Goal: Obtain resource: Obtain resource

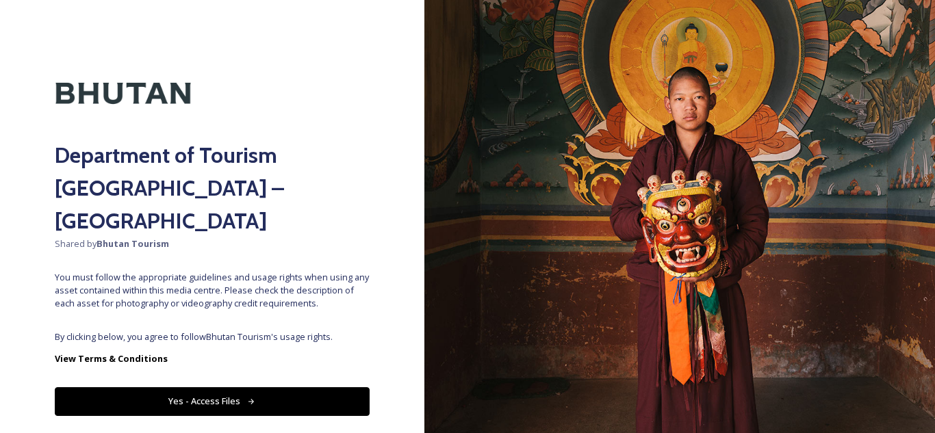
click at [249, 331] on span "By clicking below, you agree to follow Bhutan Tourism 's usage rights." at bounding box center [212, 337] width 315 height 13
click at [207, 388] on button "Yes - Access Files" at bounding box center [212, 402] width 315 height 28
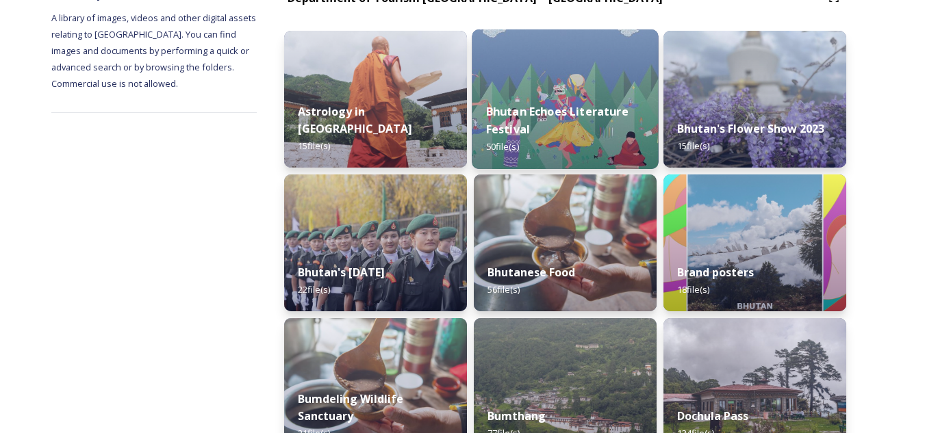
scroll to position [188, 0]
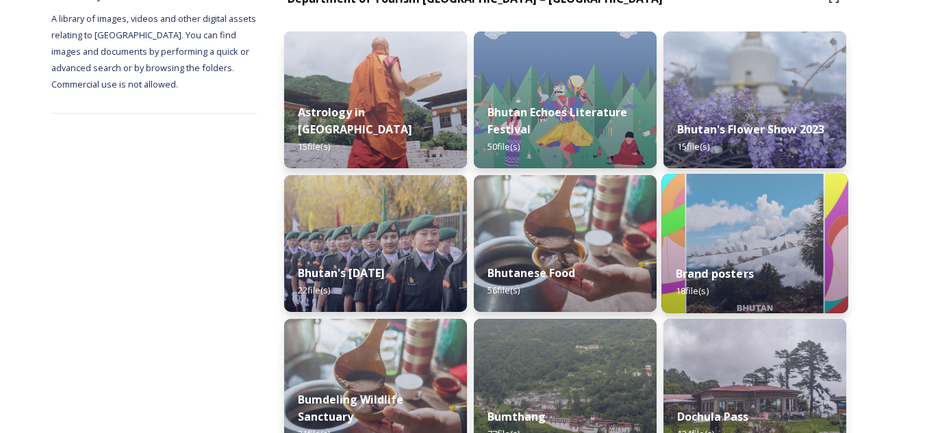
click at [677, 268] on strong "Brand posters" at bounding box center [715, 273] width 78 height 15
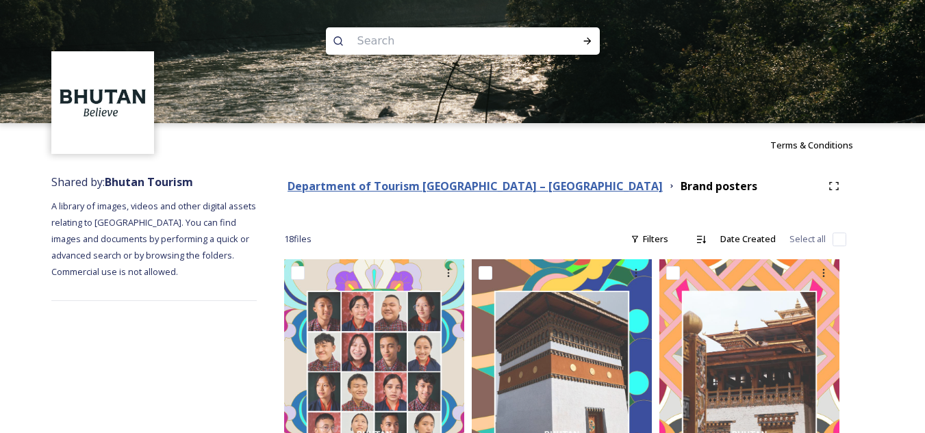
click at [496, 186] on strong "Department of Tourism [GEOGRAPHIC_DATA] – [GEOGRAPHIC_DATA]" at bounding box center [475, 186] width 375 height 15
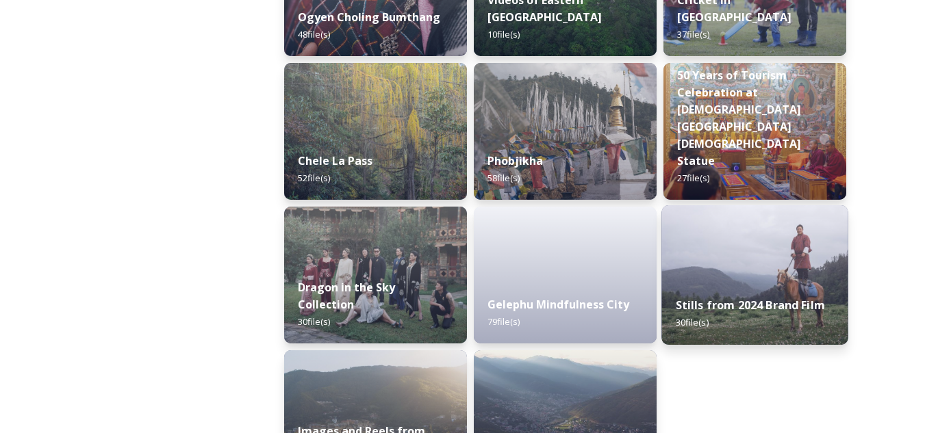
scroll to position [2381, 0]
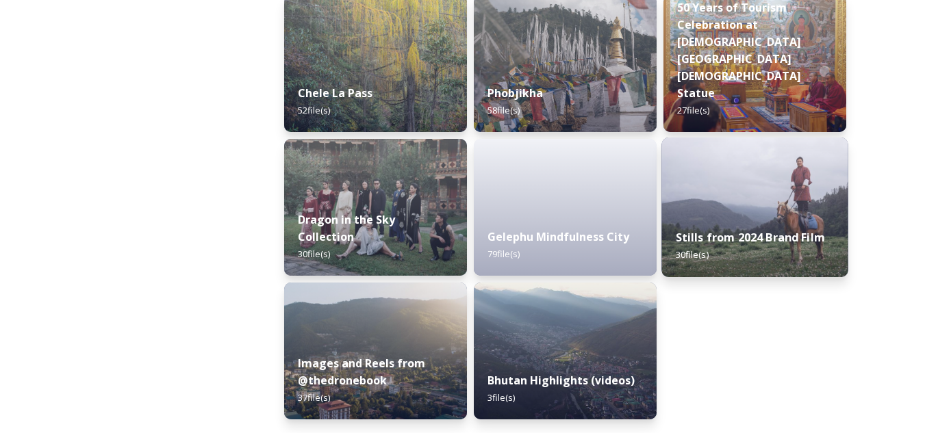
click at [700, 264] on div "Stills from 2024 Brand Film 30 file(s)" at bounding box center [754, 246] width 186 height 62
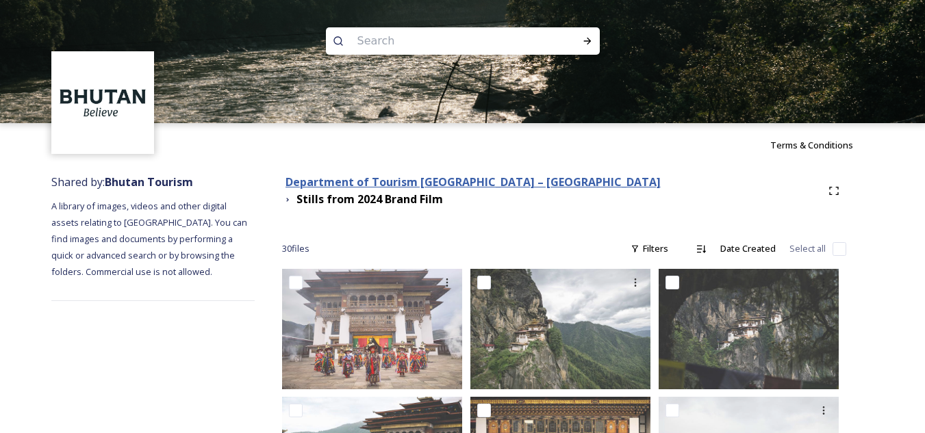
click at [494, 190] on strong "Department of Tourism [GEOGRAPHIC_DATA] – [GEOGRAPHIC_DATA]" at bounding box center [473, 182] width 375 height 15
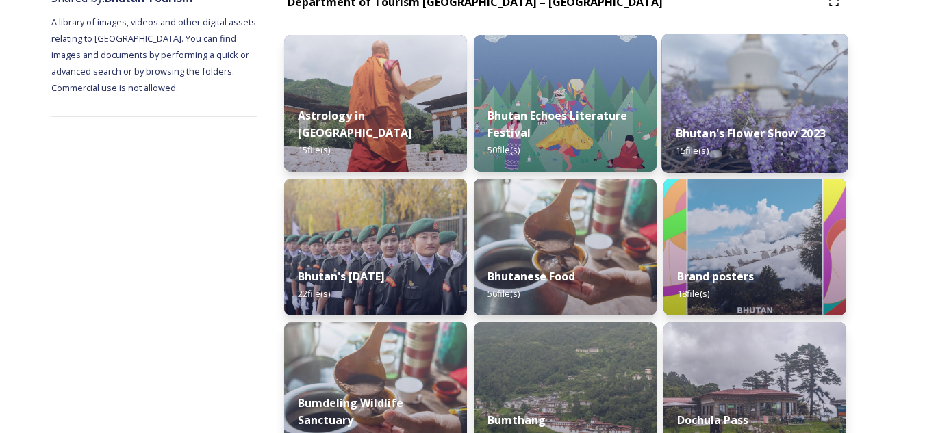
scroll to position [185, 0]
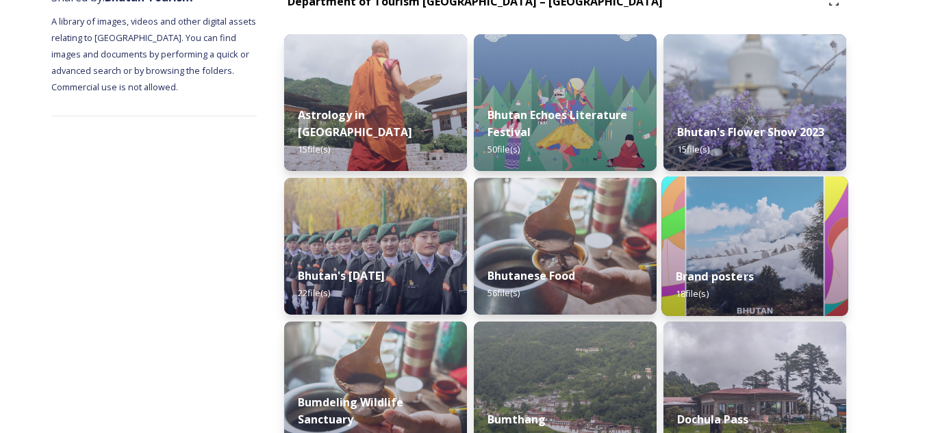
click at [725, 277] on strong "Brand posters" at bounding box center [715, 276] width 78 height 15
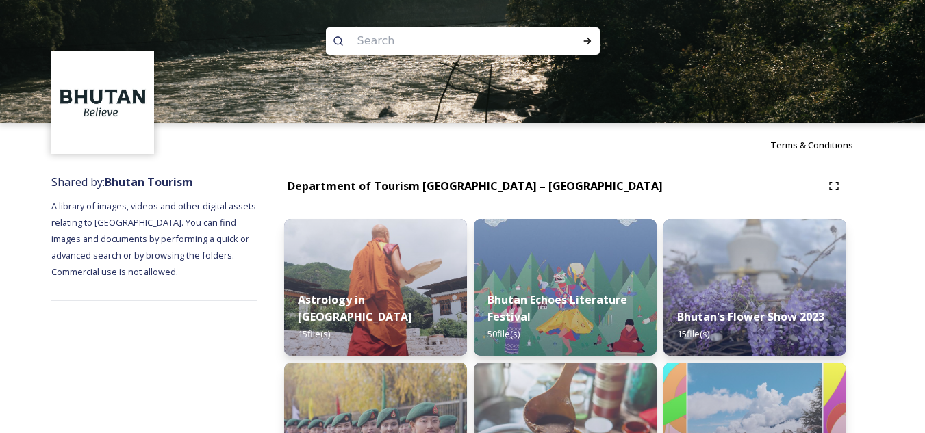
click at [114, 115] on img at bounding box center [102, 102] width 99 height 99
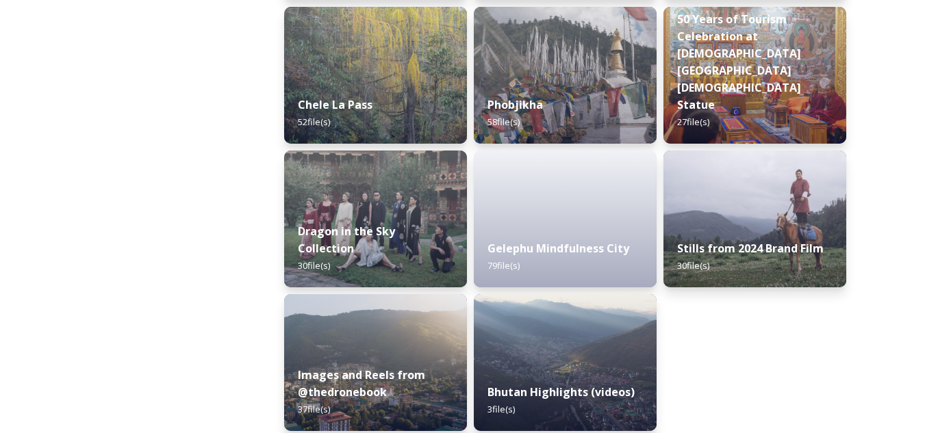
scroll to position [2381, 0]
